Goal: Transaction & Acquisition: Obtain resource

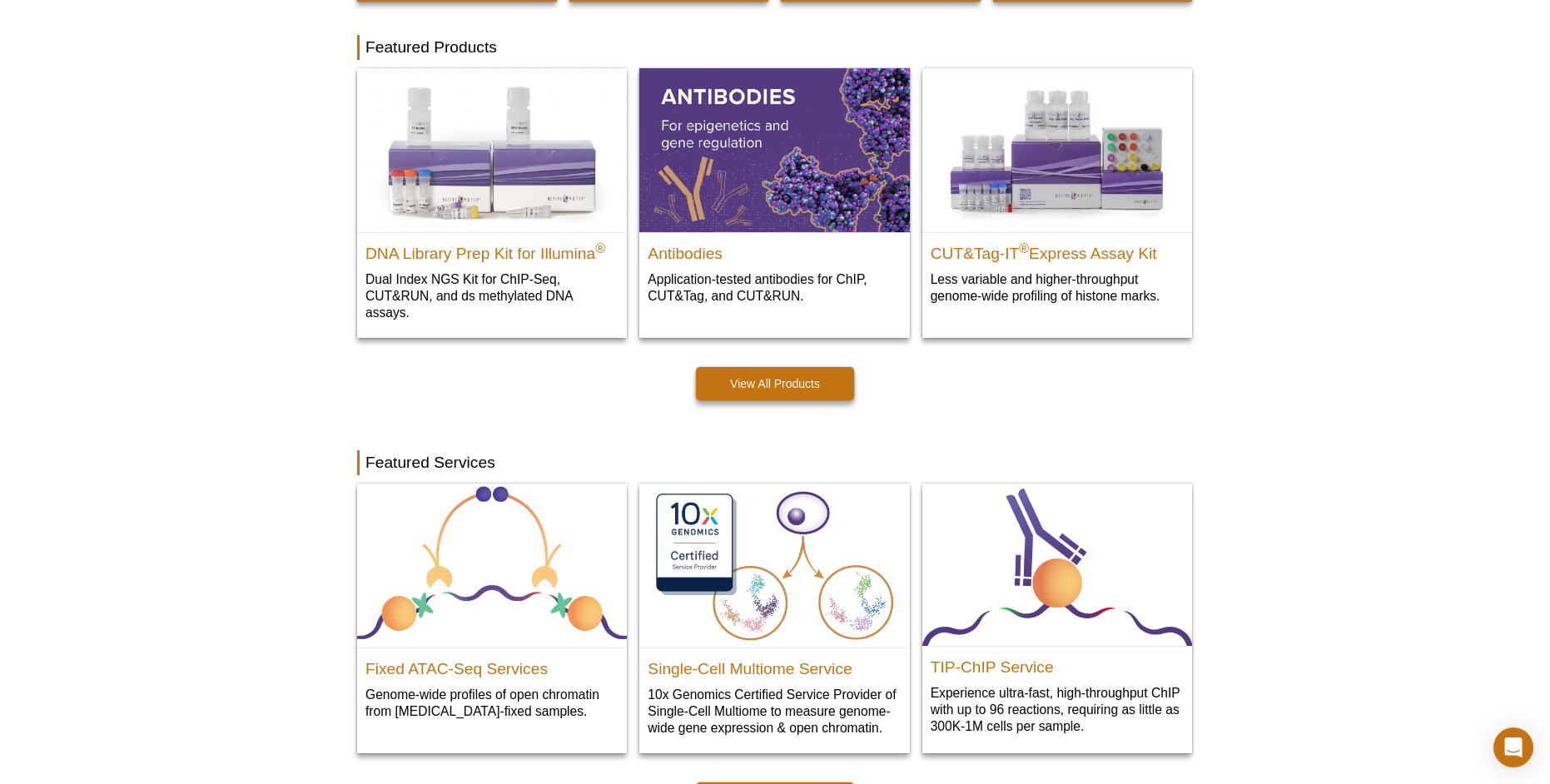
scroll to position [439, 0]
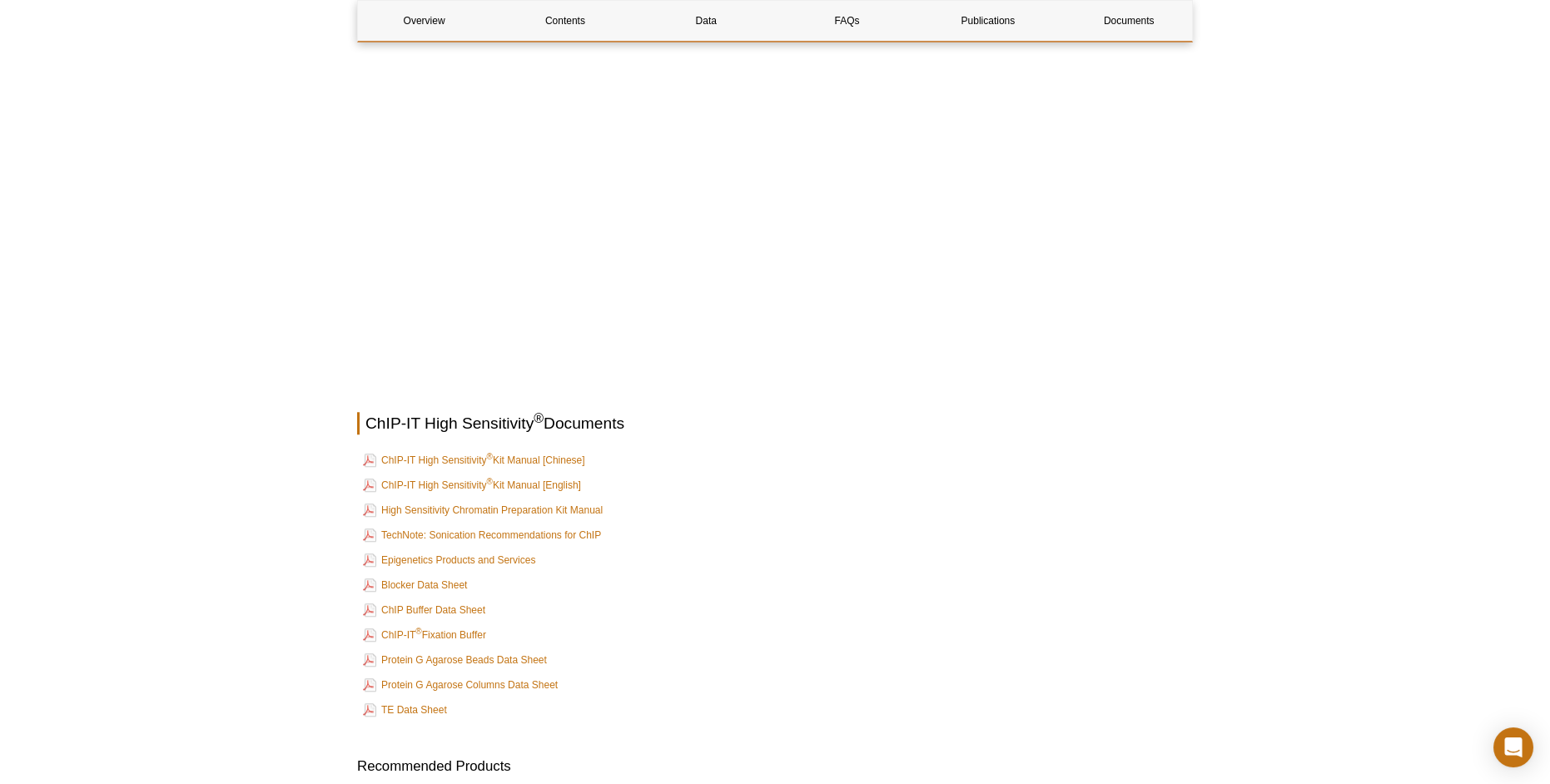
scroll to position [6260, 0]
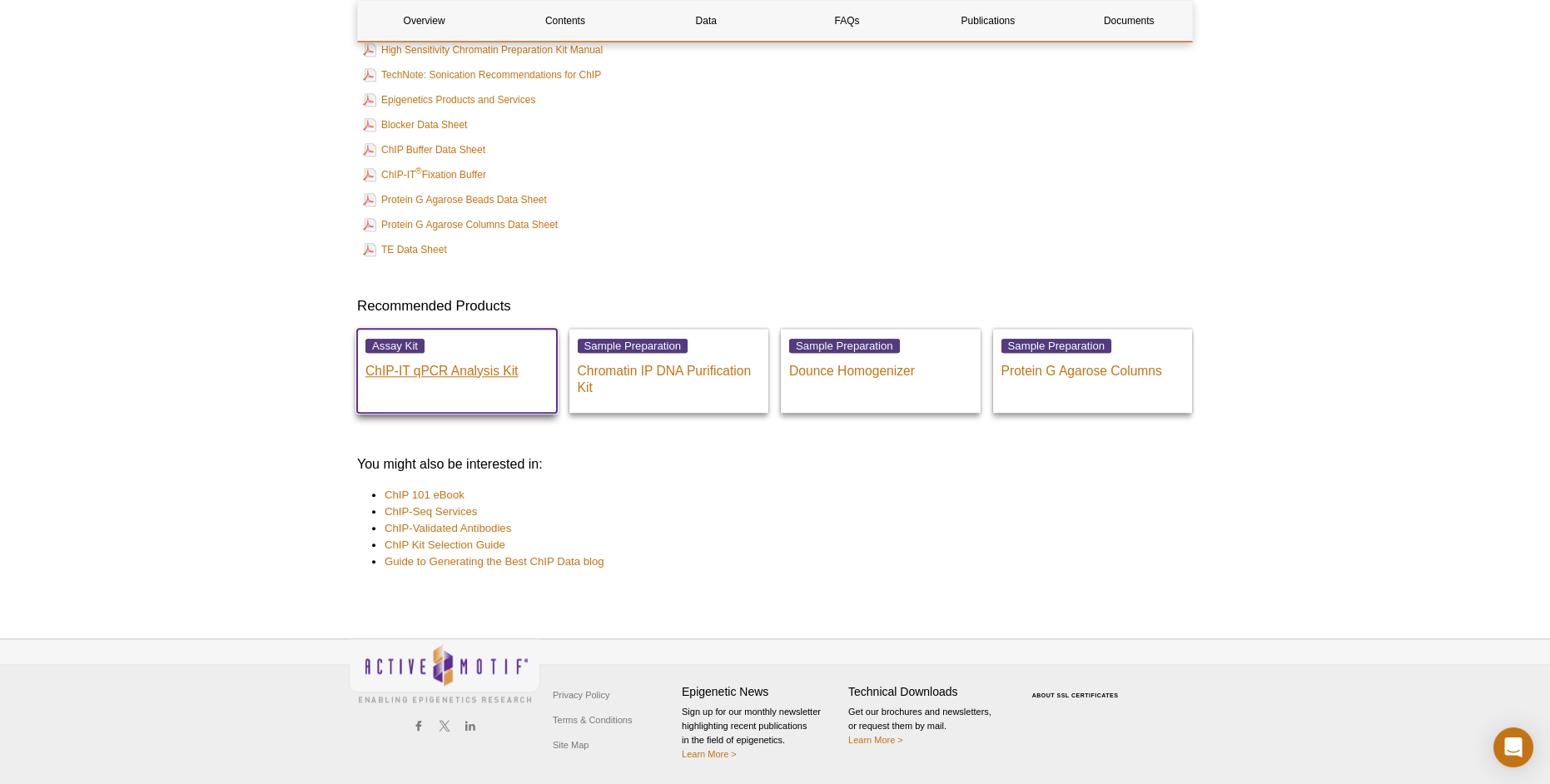
click at [440, 375] on p "ChIP-IT qPCR Analysis Kit" at bounding box center [457, 366] width 184 height 25
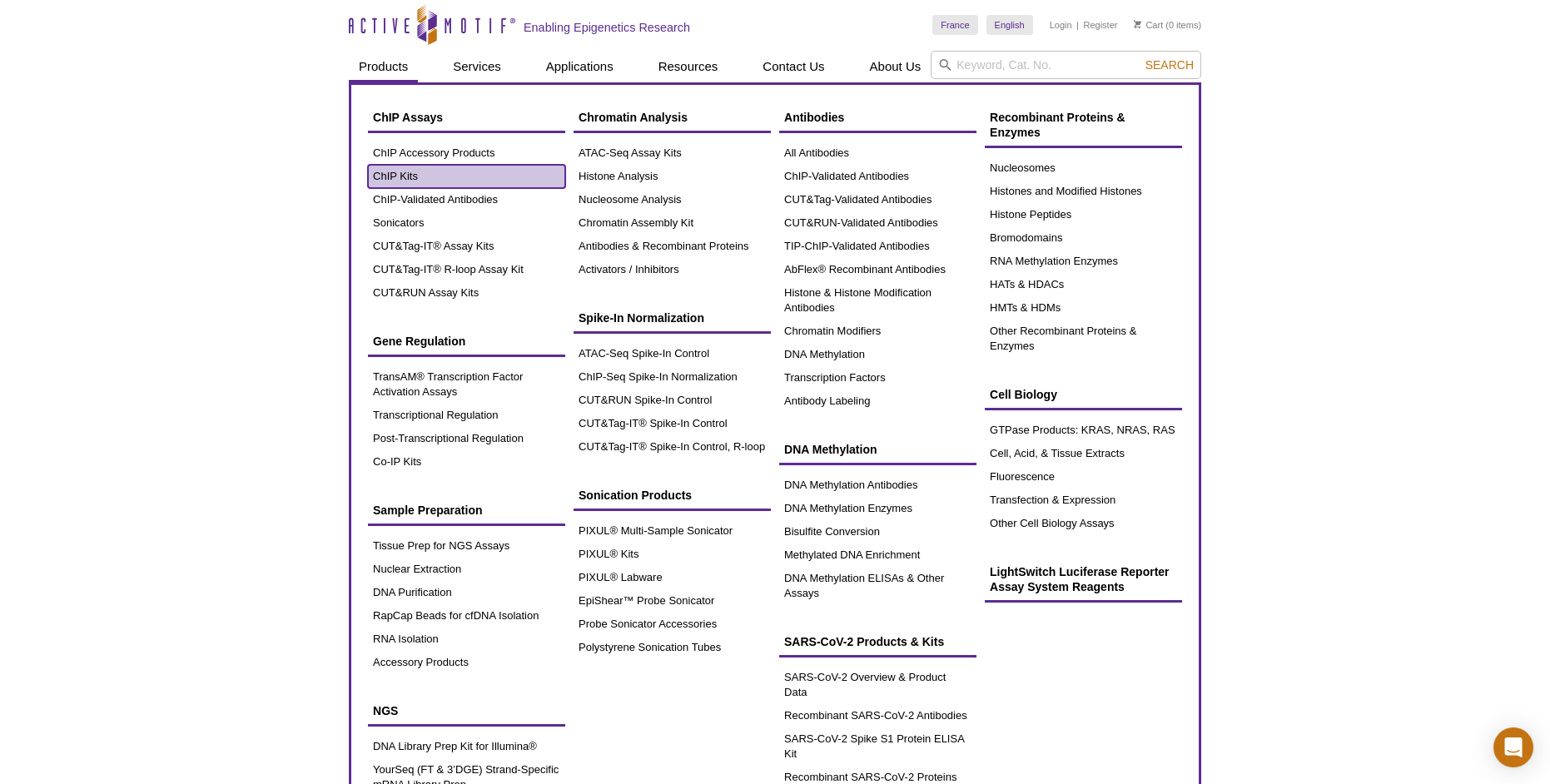
click at [411, 177] on link "ChIP Kits" at bounding box center [466, 176] width 197 height 23
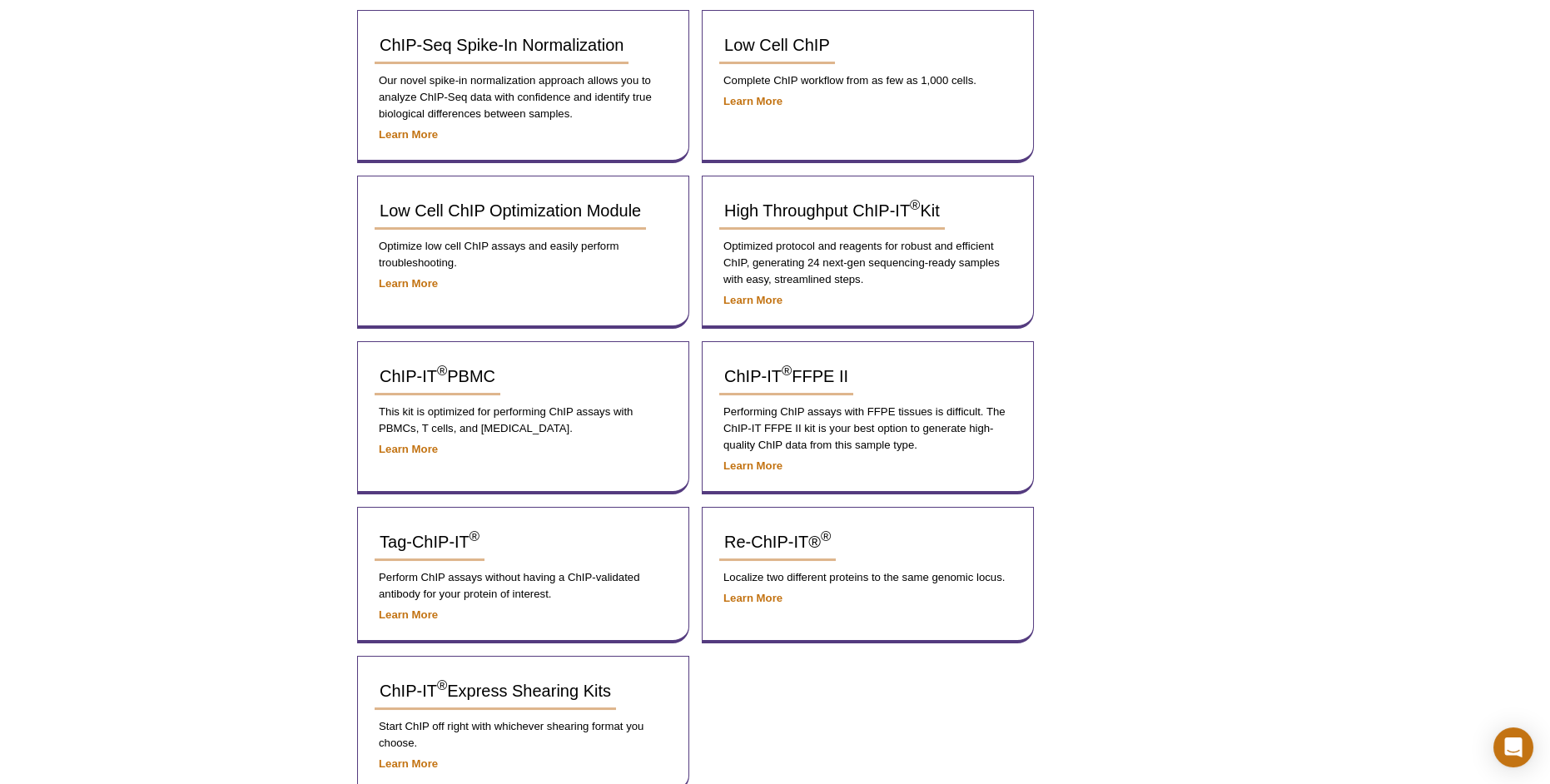
scroll to position [176, 0]
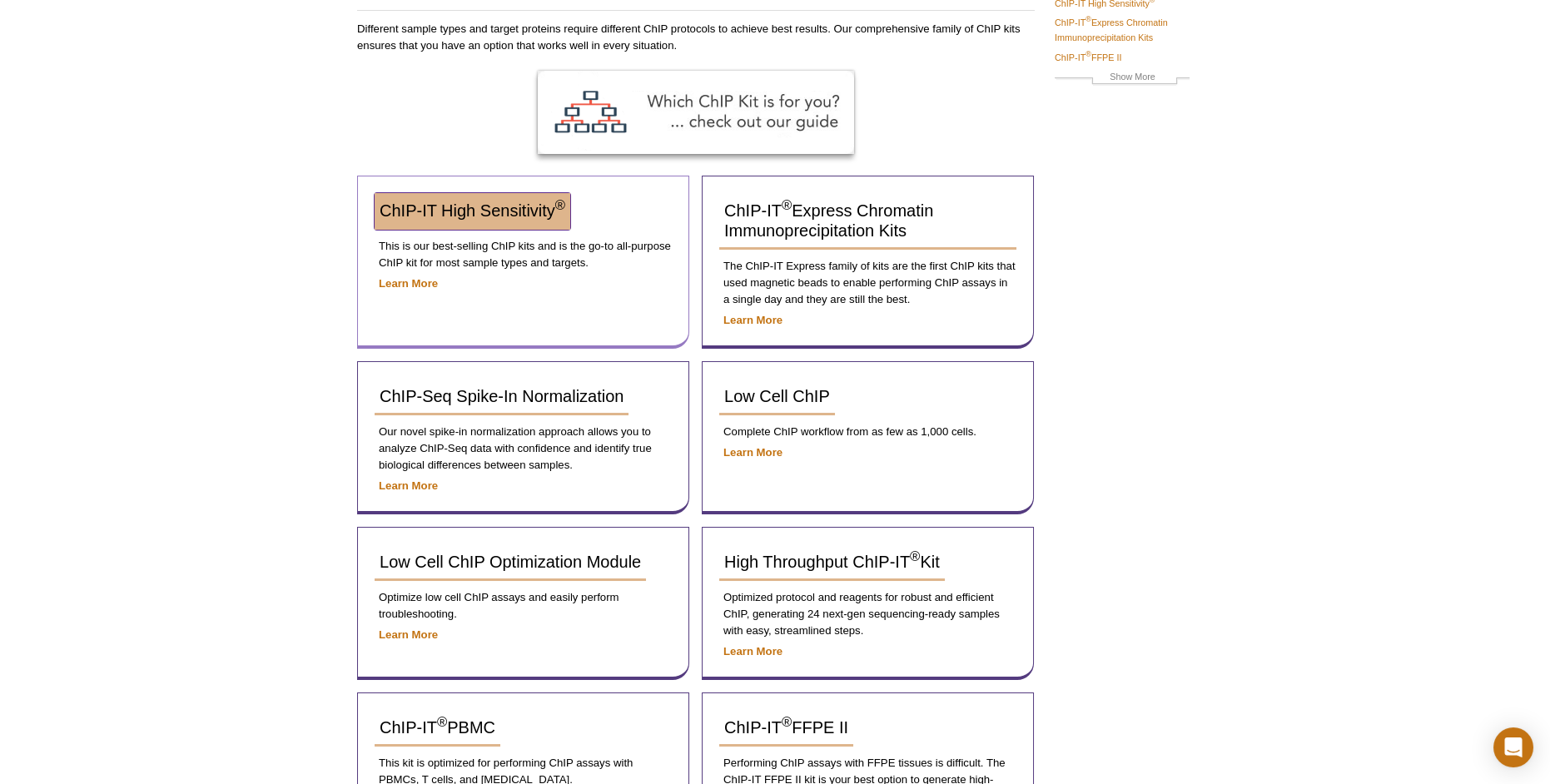
click at [480, 217] on span "ChIP-IT High Sensitivity ®" at bounding box center [472, 210] width 185 height 18
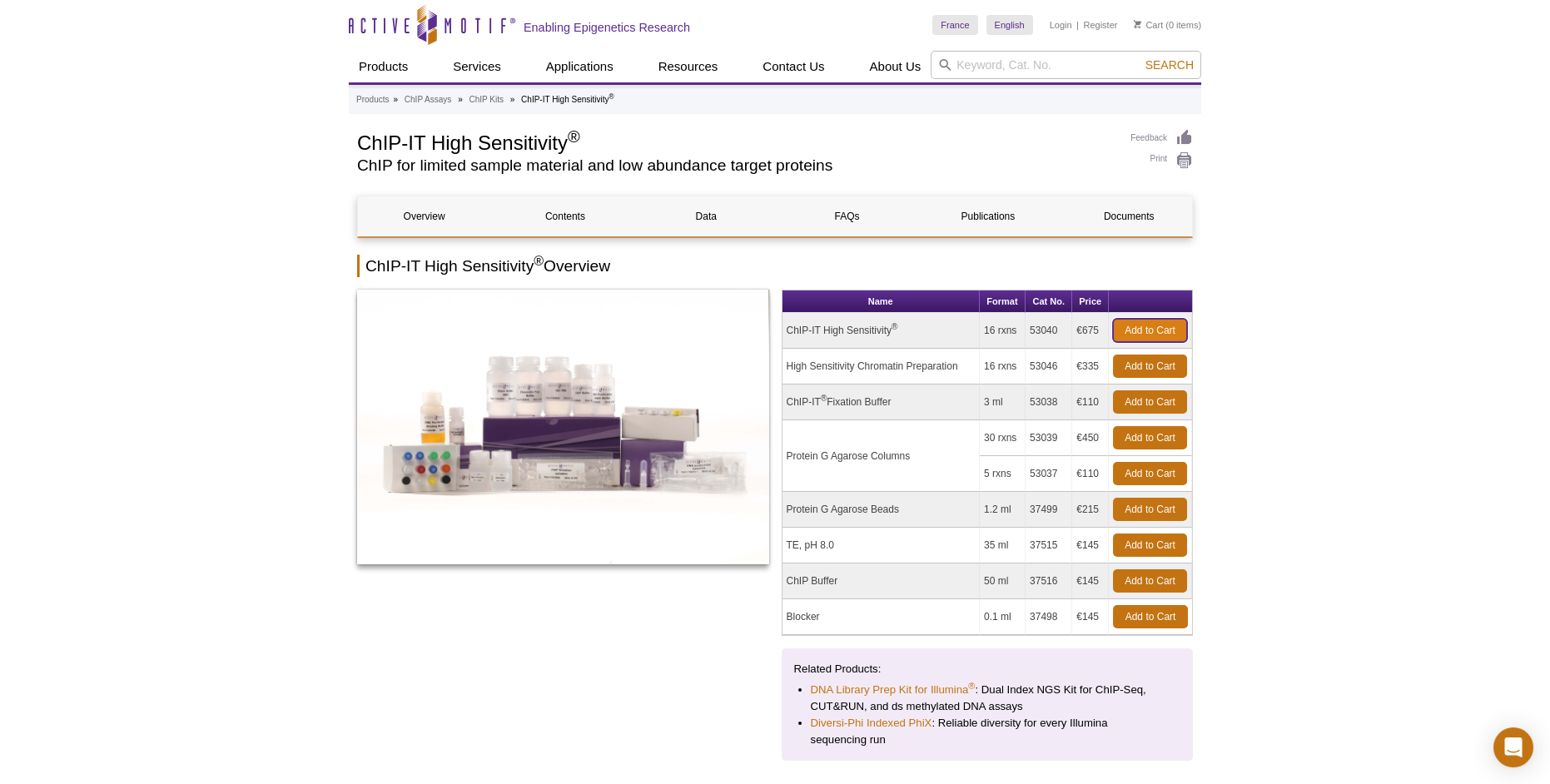
click at [1159, 333] on link "Add to Cart" at bounding box center [1150, 330] width 74 height 23
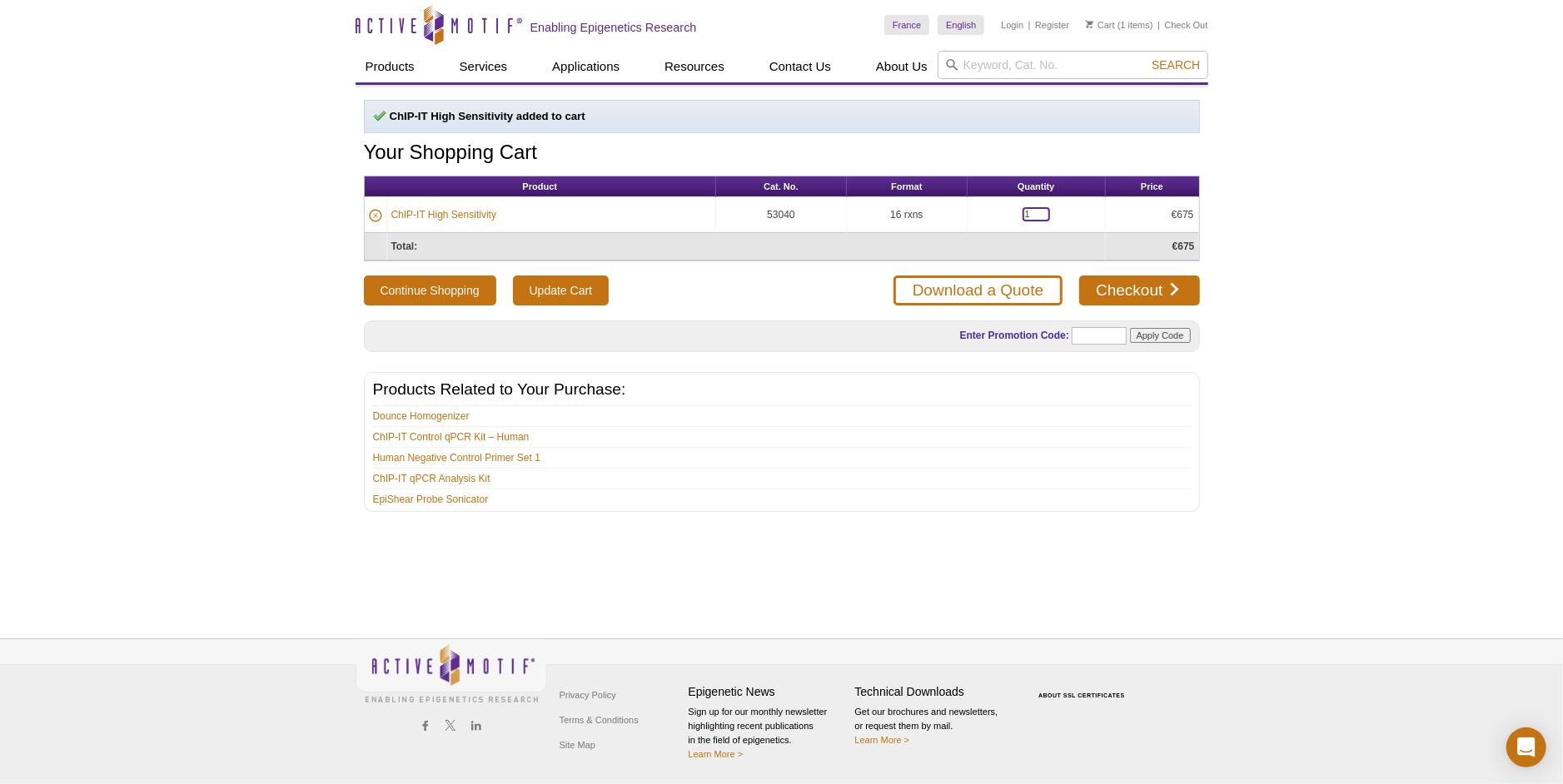
click at [1041, 214] on input "1" at bounding box center [1036, 214] width 27 height 15
type input "2"
click at [730, 276] on div "Continue Shopping Update Cart Download a Quote Checkout" at bounding box center [781, 290] width 836 height 30
click at [793, 272] on form "Product Cat. No. Format Quantity Price ChIP-IT High Sensitivity 53040 16 rxns 2…" at bounding box center [781, 241] width 836 height 130
click at [924, 290] on link "Download a Quote" at bounding box center [977, 290] width 169 height 30
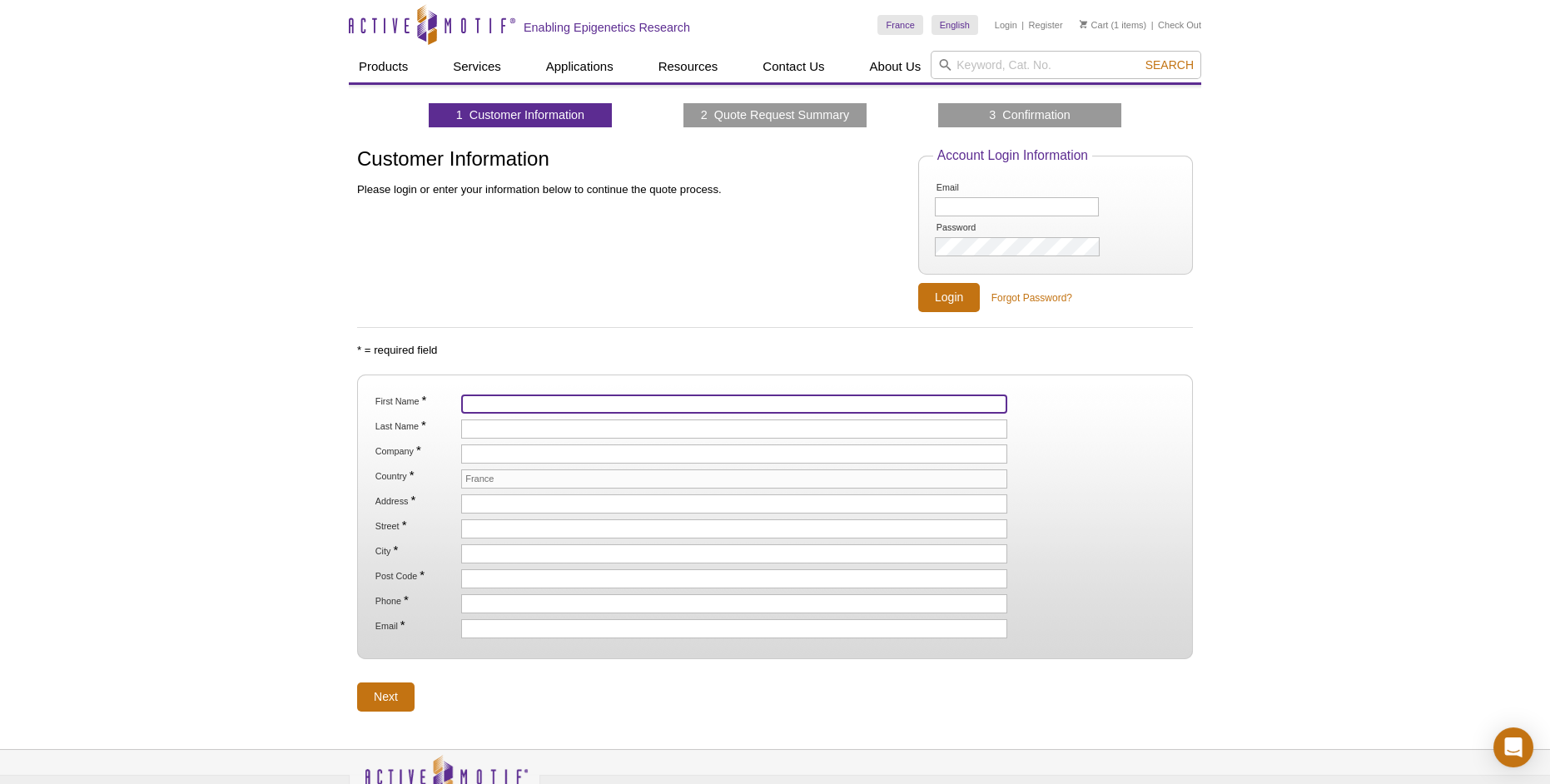
click at [527, 402] on input "First Name *" at bounding box center [734, 404] width 546 height 19
type input "[PERSON_NAME]"
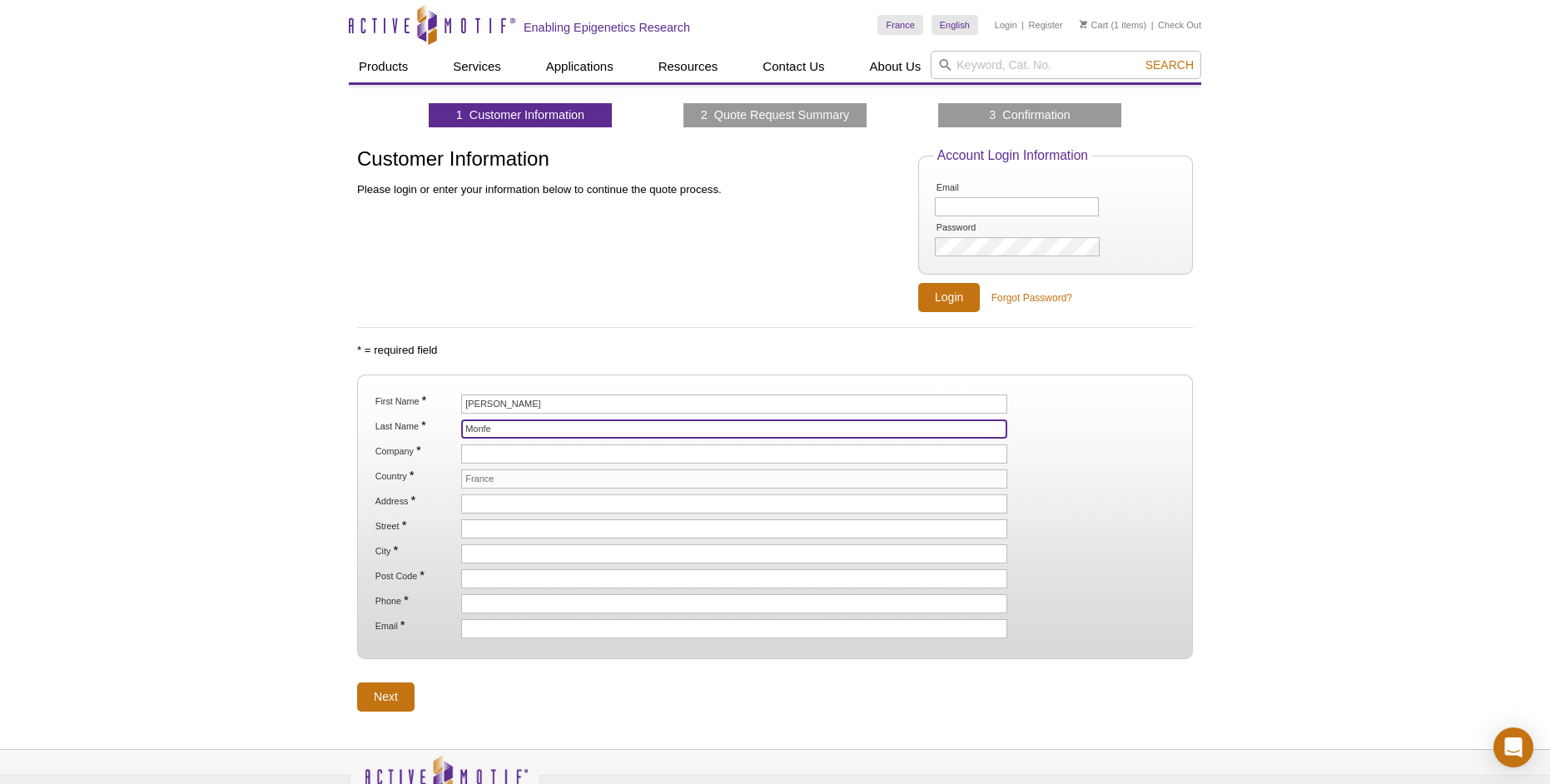
click at [537, 431] on input "Monfe" at bounding box center [734, 429] width 546 height 19
type input "[PERSON_NAME]"
type input "Institut Pasteur"
click at [551, 487] on input "France" at bounding box center [734, 479] width 546 height 19
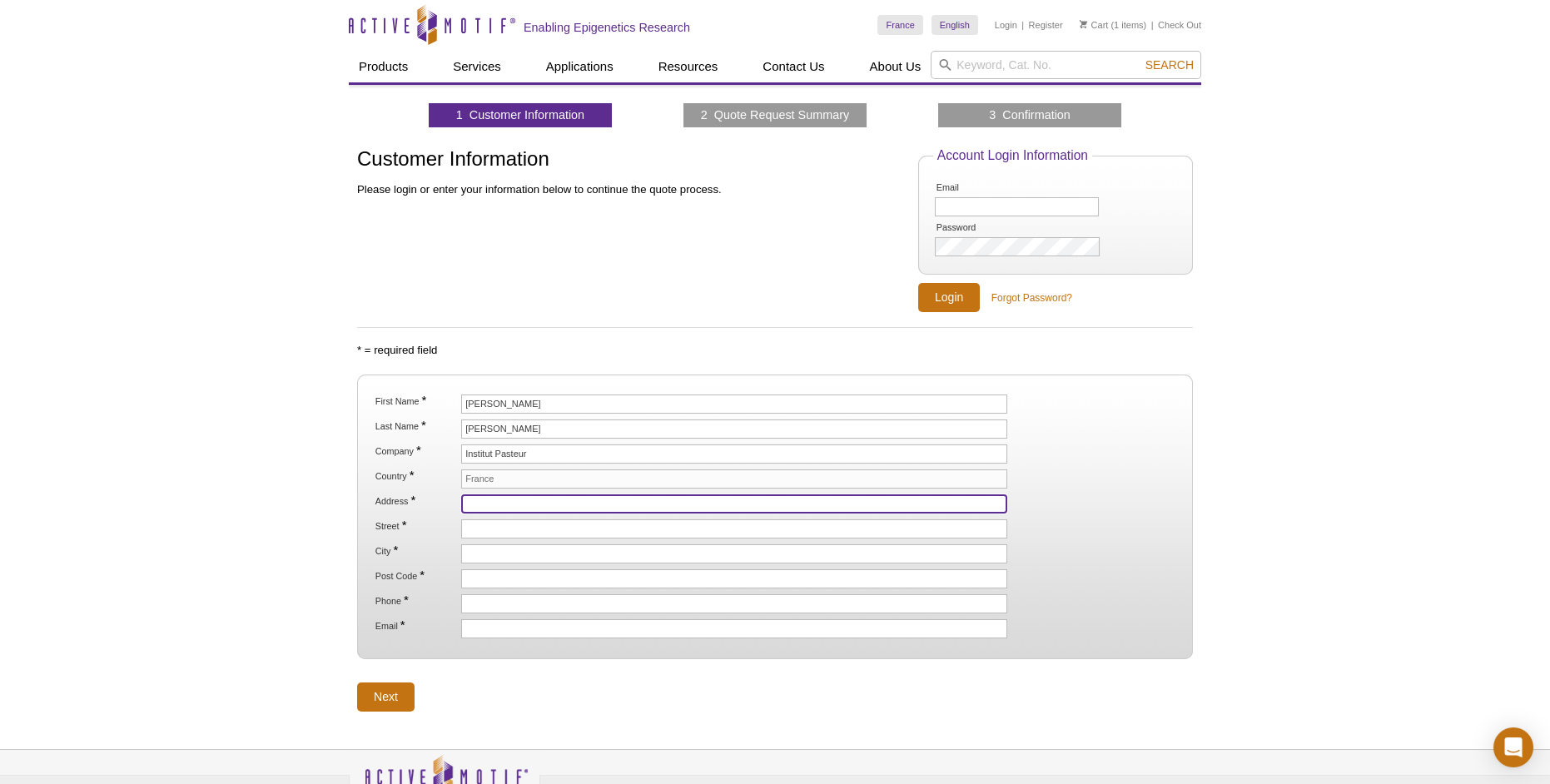
click at [551, 502] on input "Address *" at bounding box center [734, 503] width 546 height 19
